Goal: Go to known website

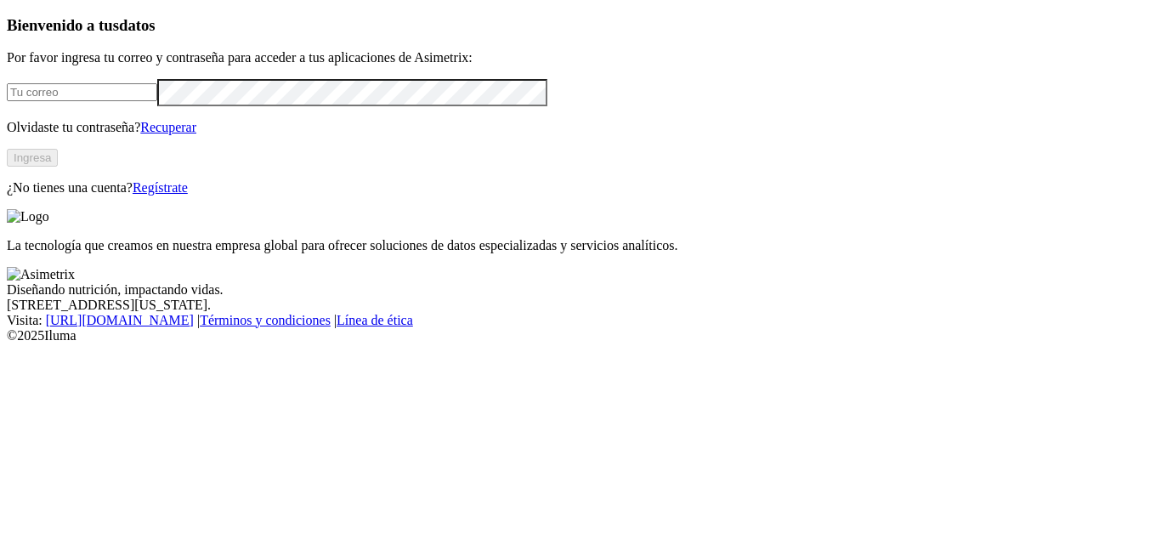
click at [157, 101] on input "email" at bounding box center [82, 92] width 150 height 18
type input "[PERSON_NAME][EMAIL_ADDRESS][PERSON_NAME][DOMAIN_NAME]"
click input "submit" at bounding box center [0, 0] width 0 height 0
